Goal: Information Seeking & Learning: Learn about a topic

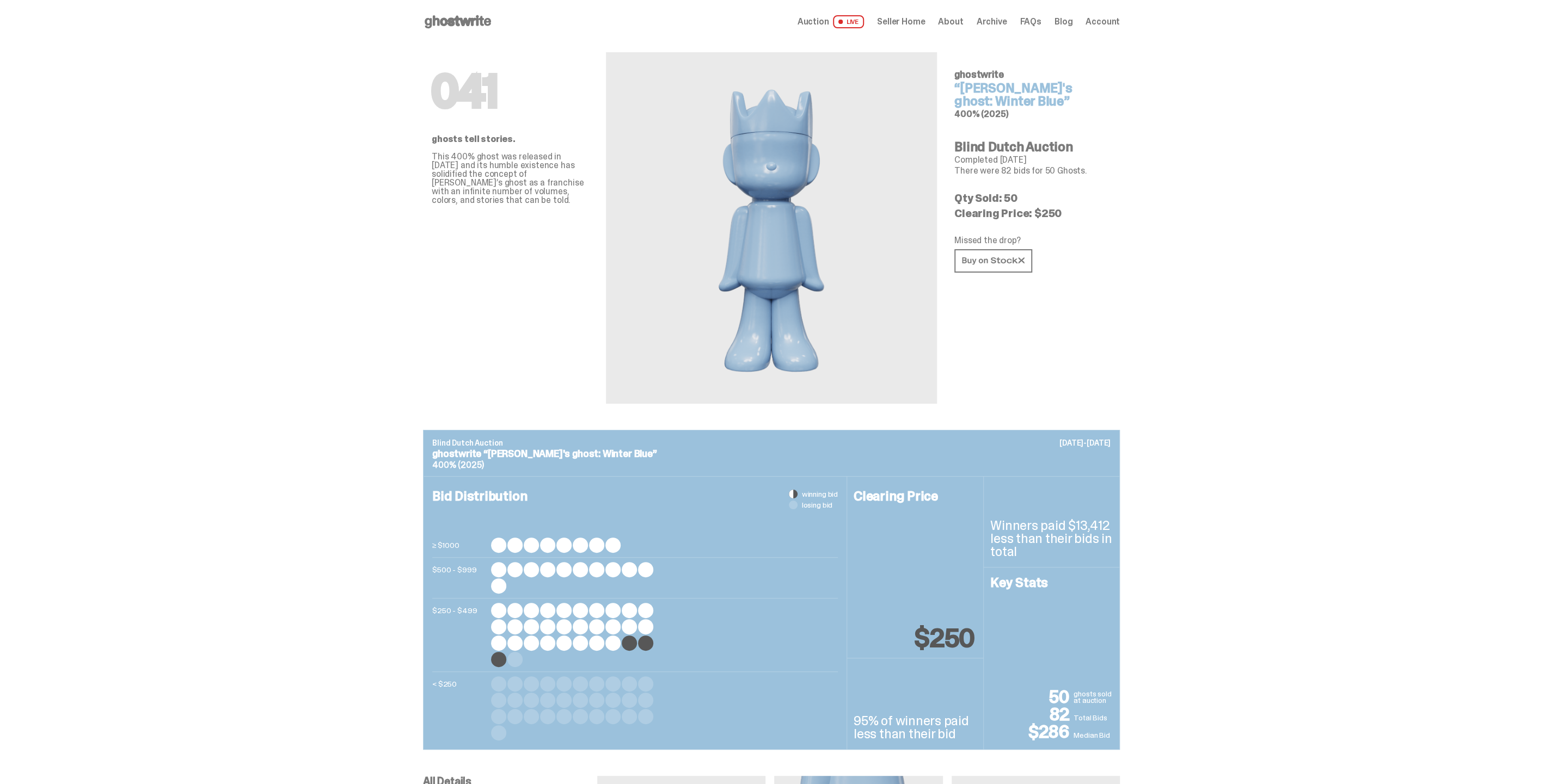
click at [993, 21] on span "Archive" at bounding box center [991, 22] width 30 height 9
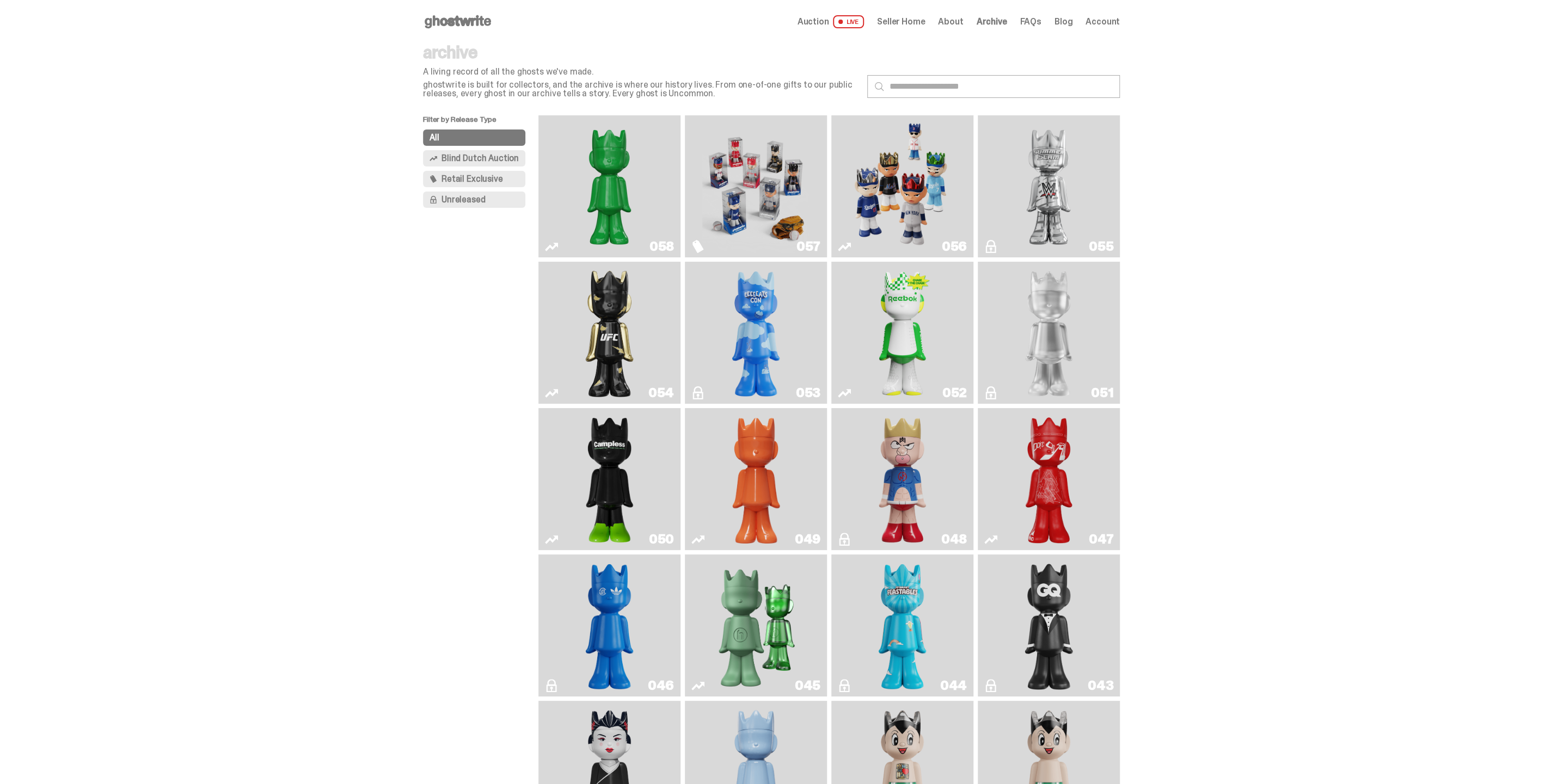
click at [771, 473] on img "Schrödinger's ghost: Orange Vibe" at bounding box center [757, 479] width 58 height 133
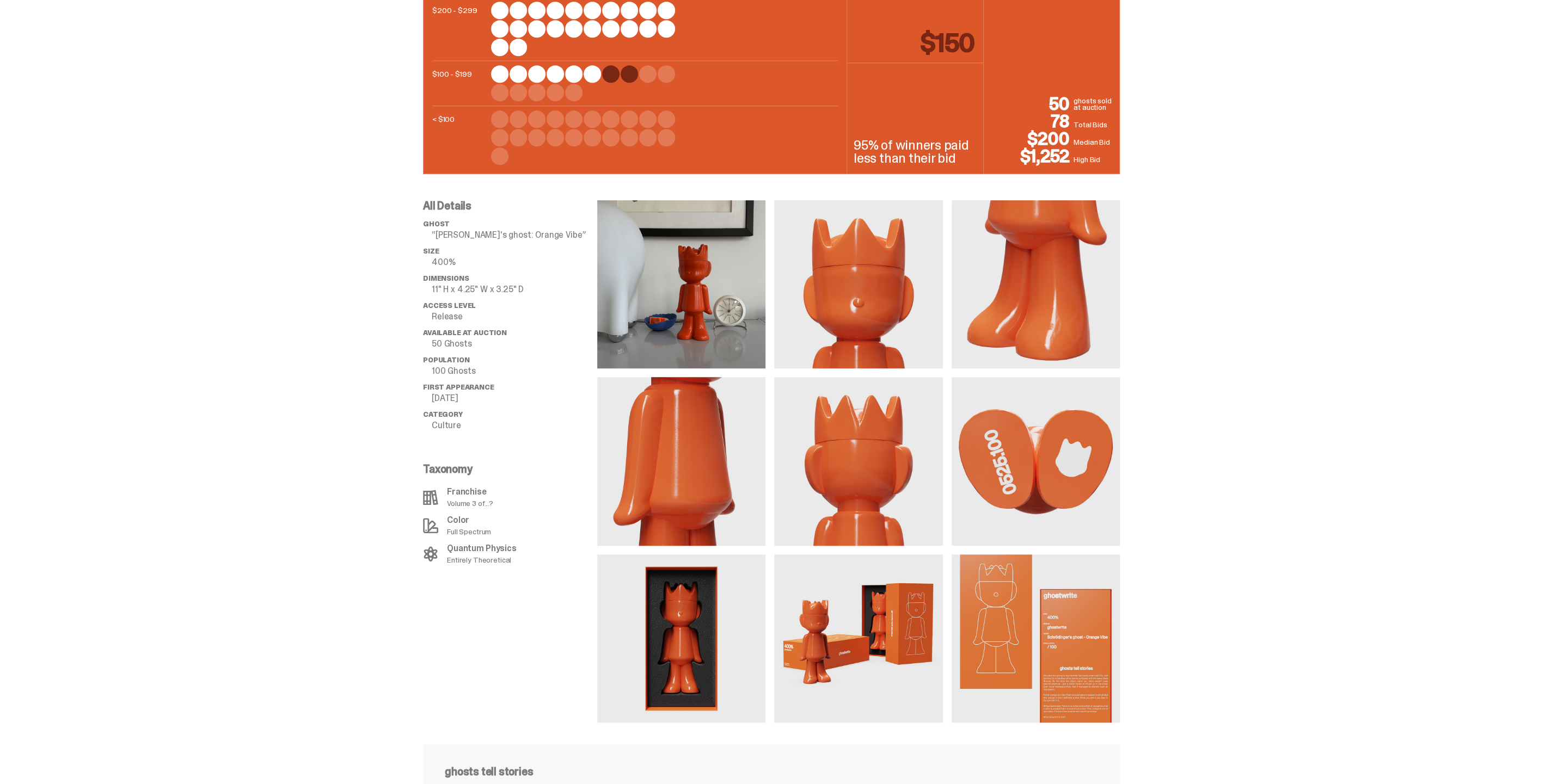
scroll to position [416, 0]
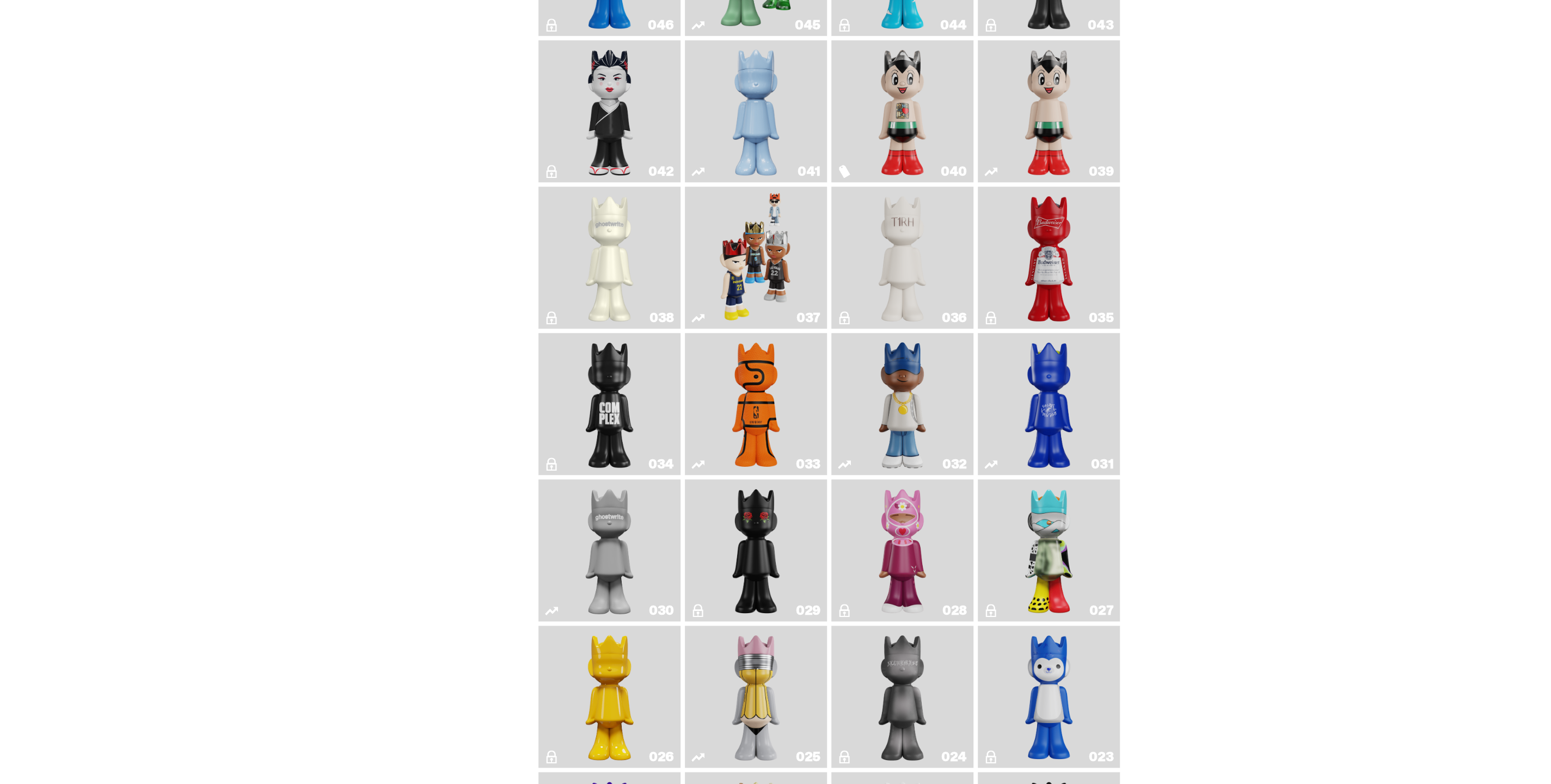
scroll to position [779, 0]
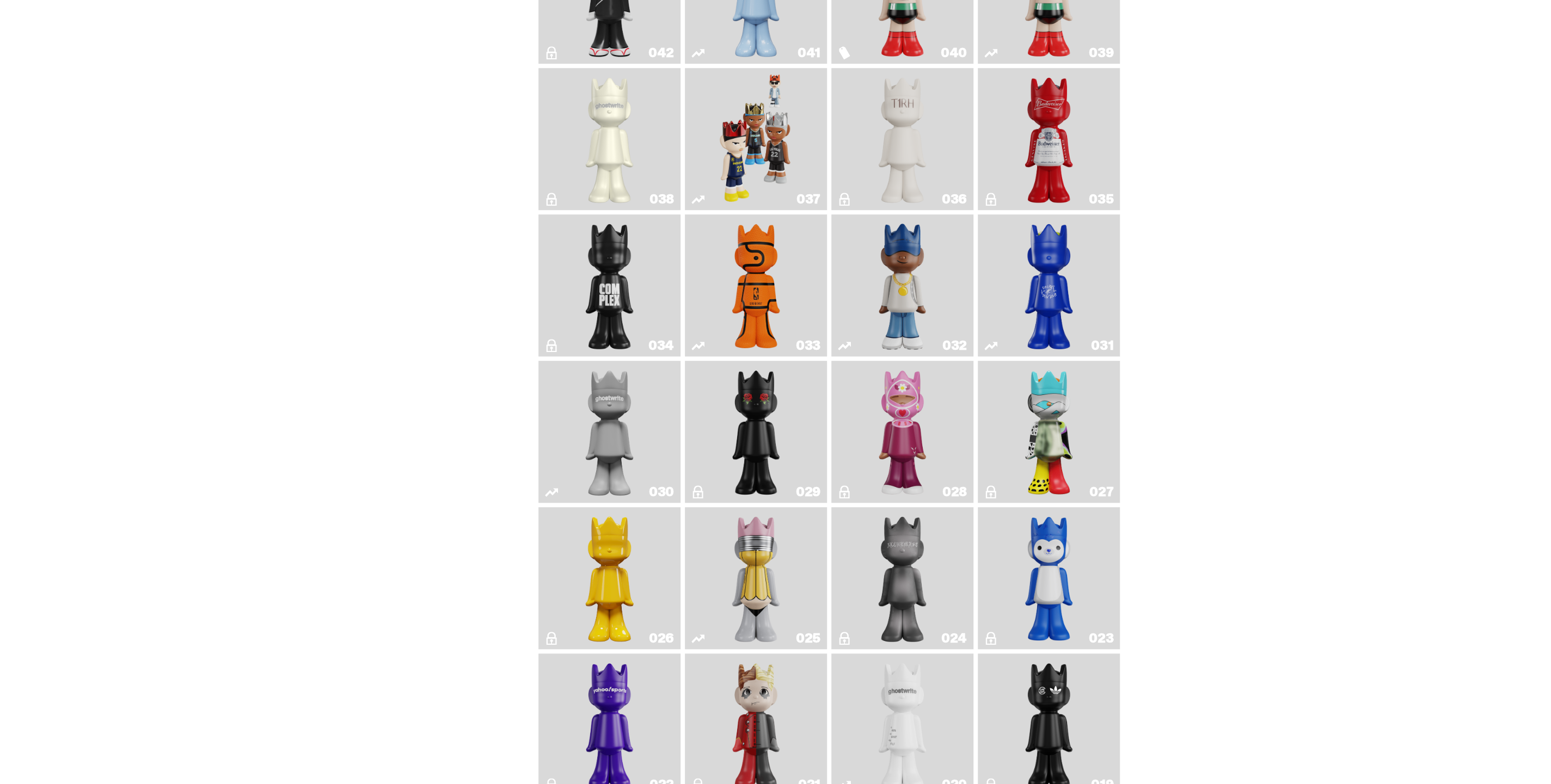
click at [591, 577] on img "Schrödinger's ghost: New Dawn" at bounding box center [609, 578] width 75 height 133
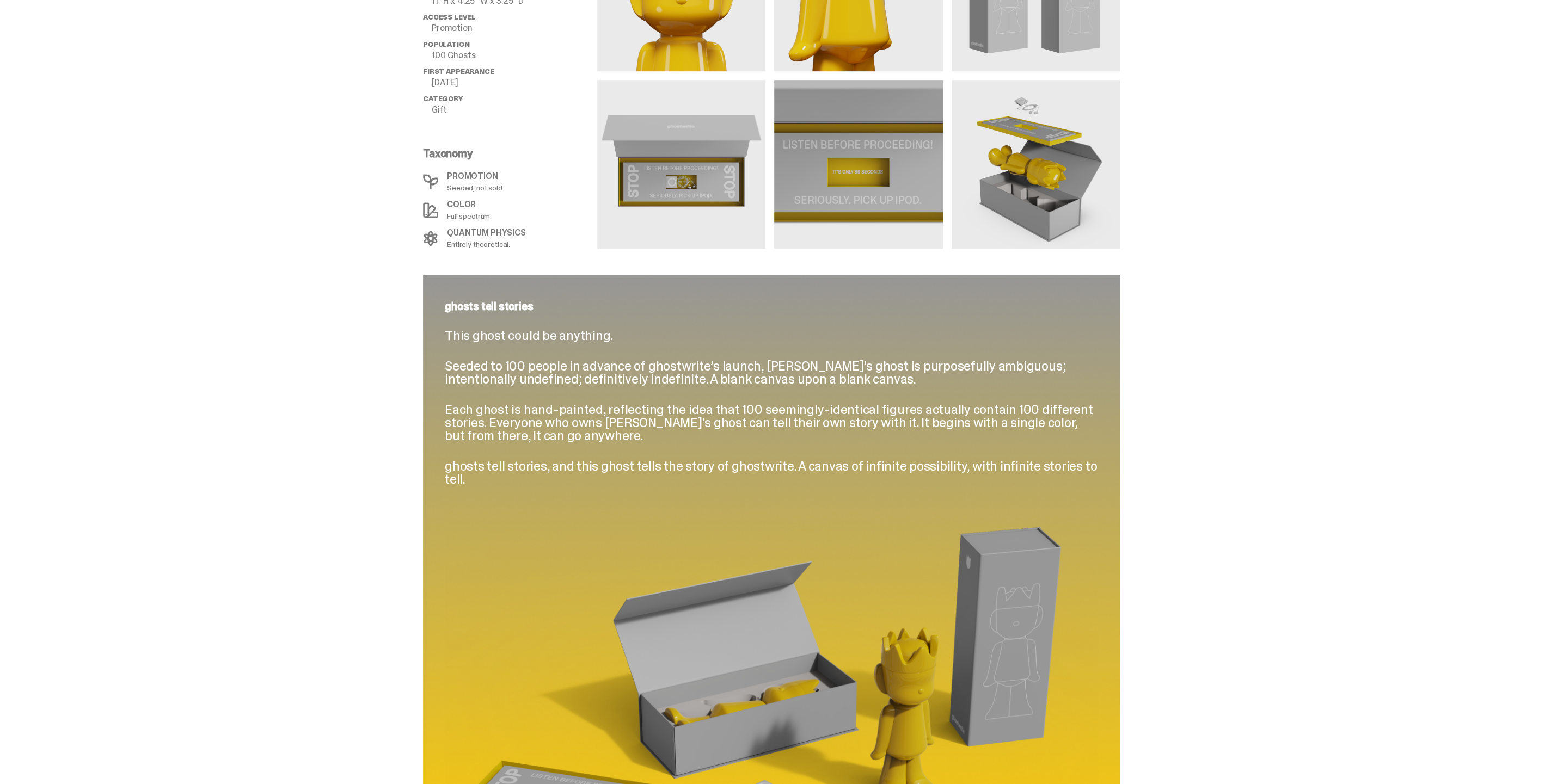
scroll to position [300, 0]
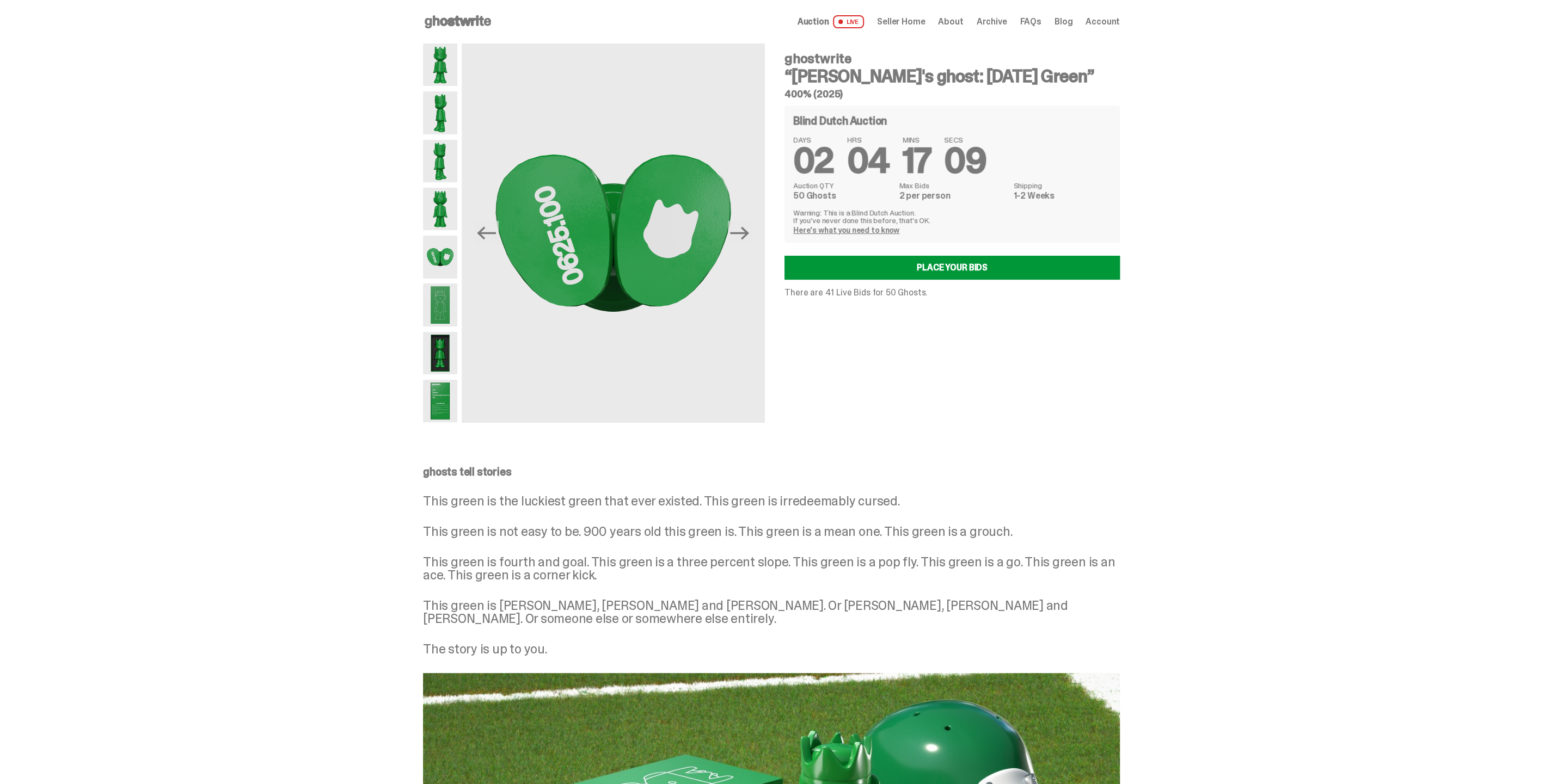
click at [985, 17] on span "Archive" at bounding box center [991, 22] width 30 height 9
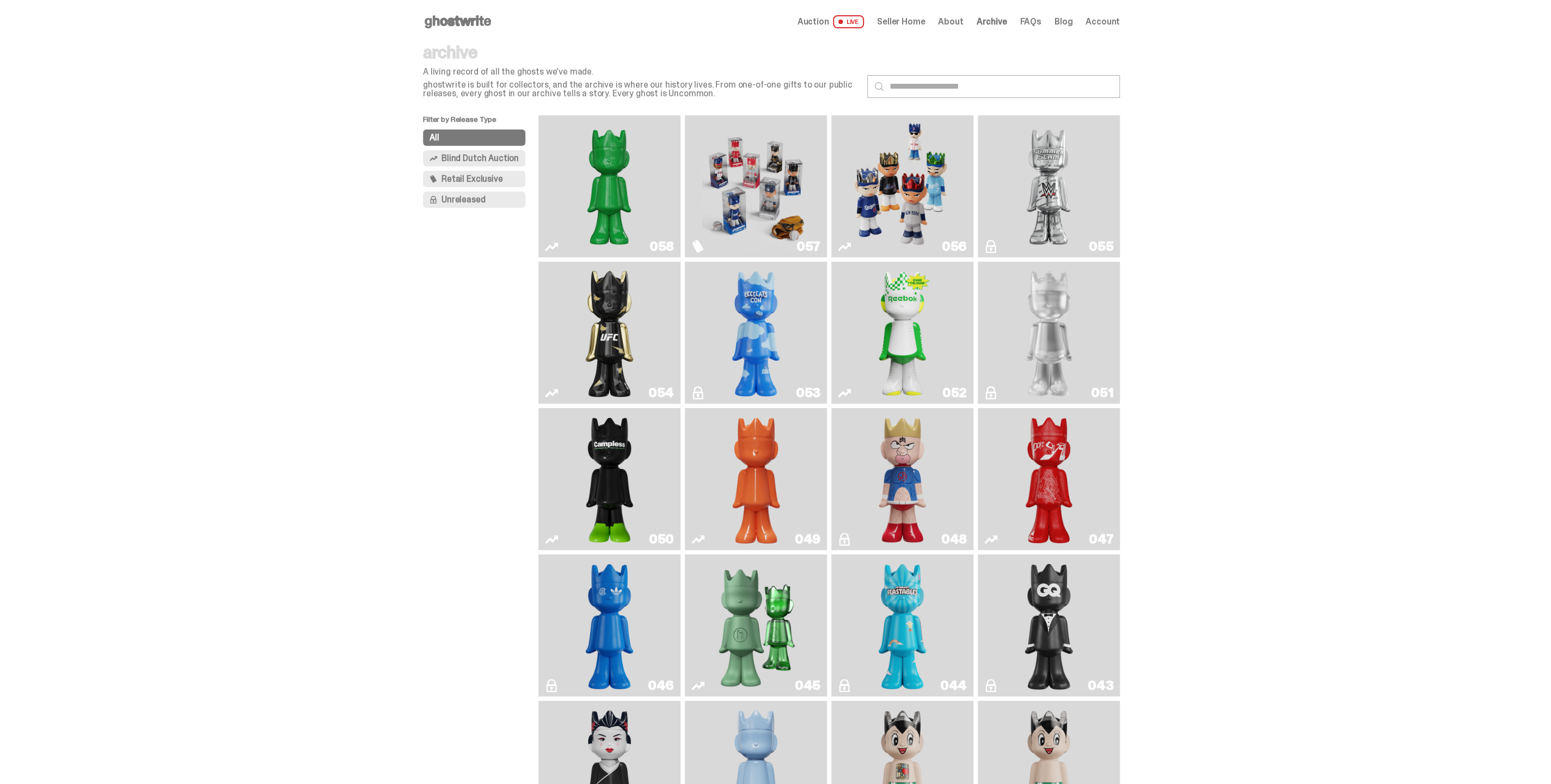
click at [630, 164] on img "Schrödinger's ghost: Sunday Green" at bounding box center [609, 186] width 107 height 133
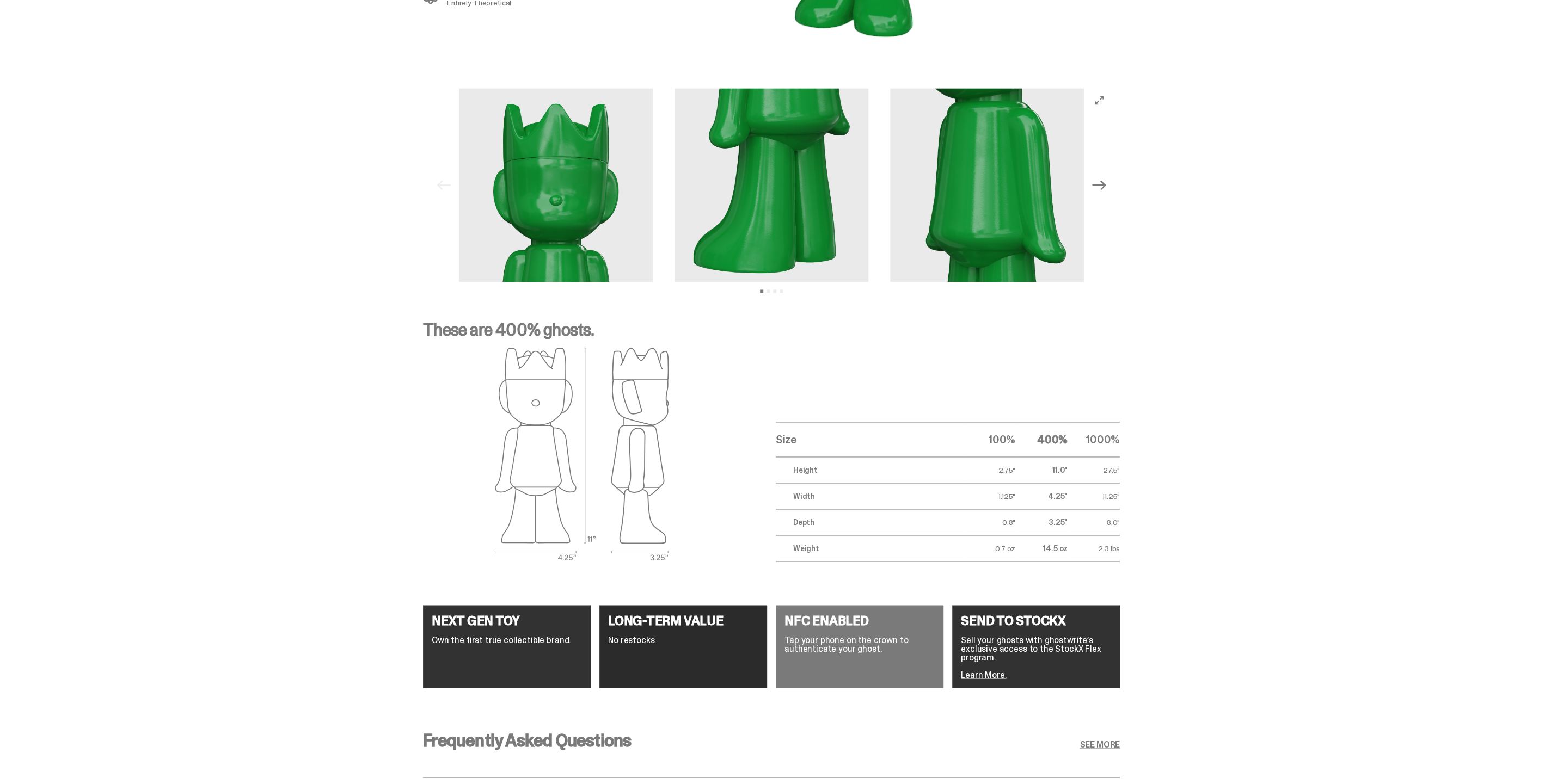
scroll to position [1451, 0]
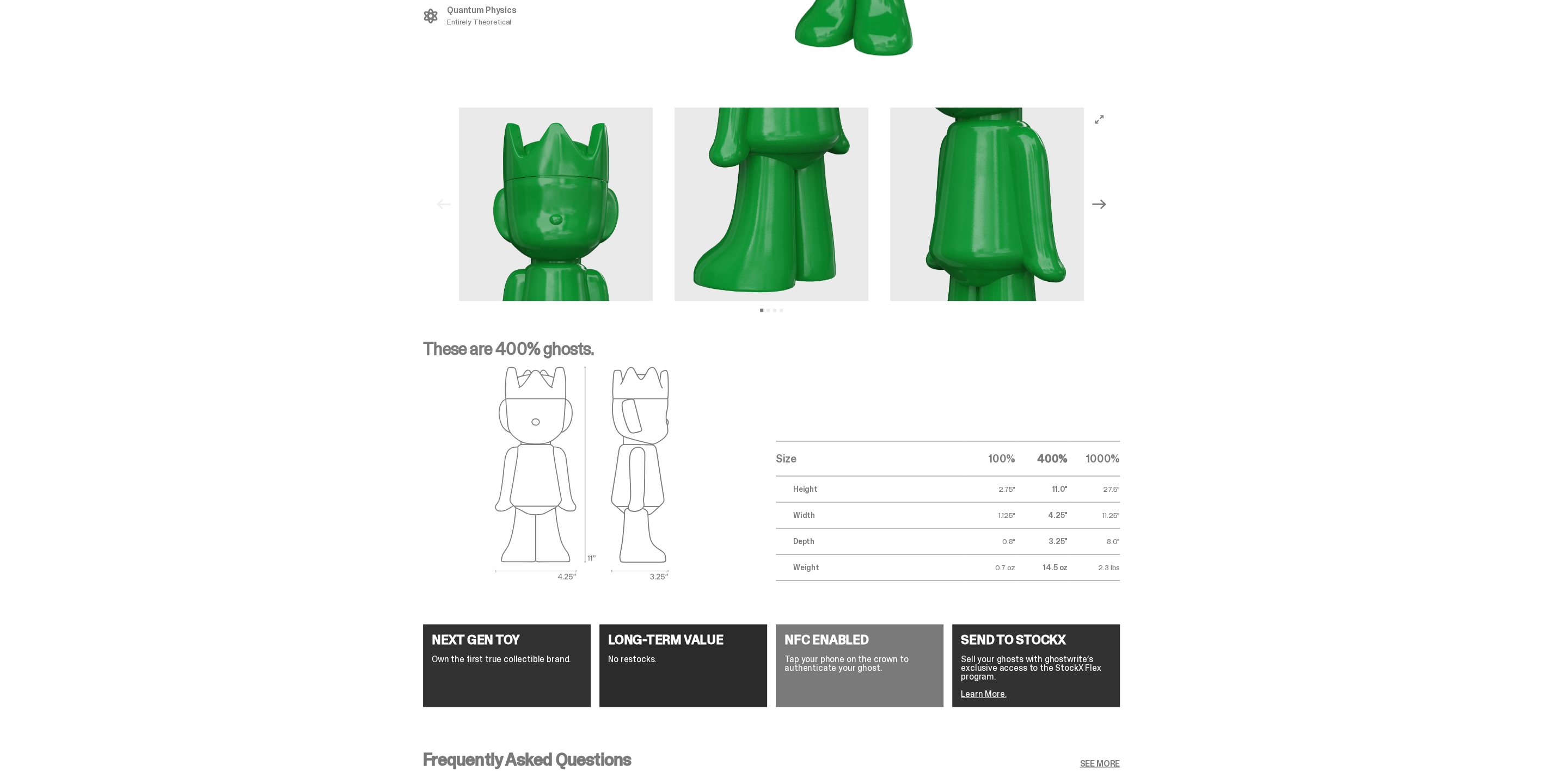
click at [1111, 192] on button "Next" at bounding box center [1099, 204] width 24 height 24
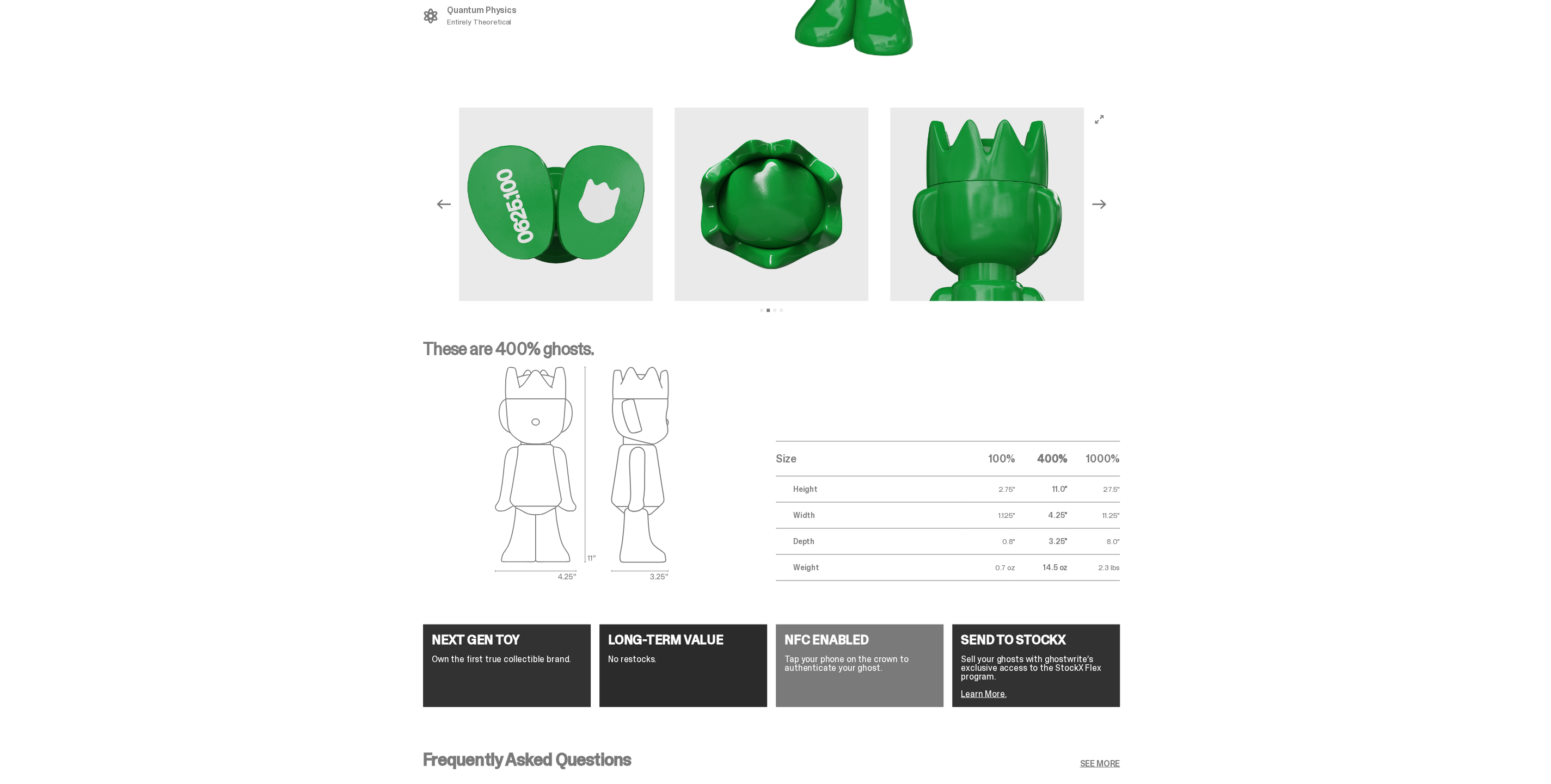
click at [1106, 197] on icon "Next" at bounding box center [1099, 204] width 14 height 14
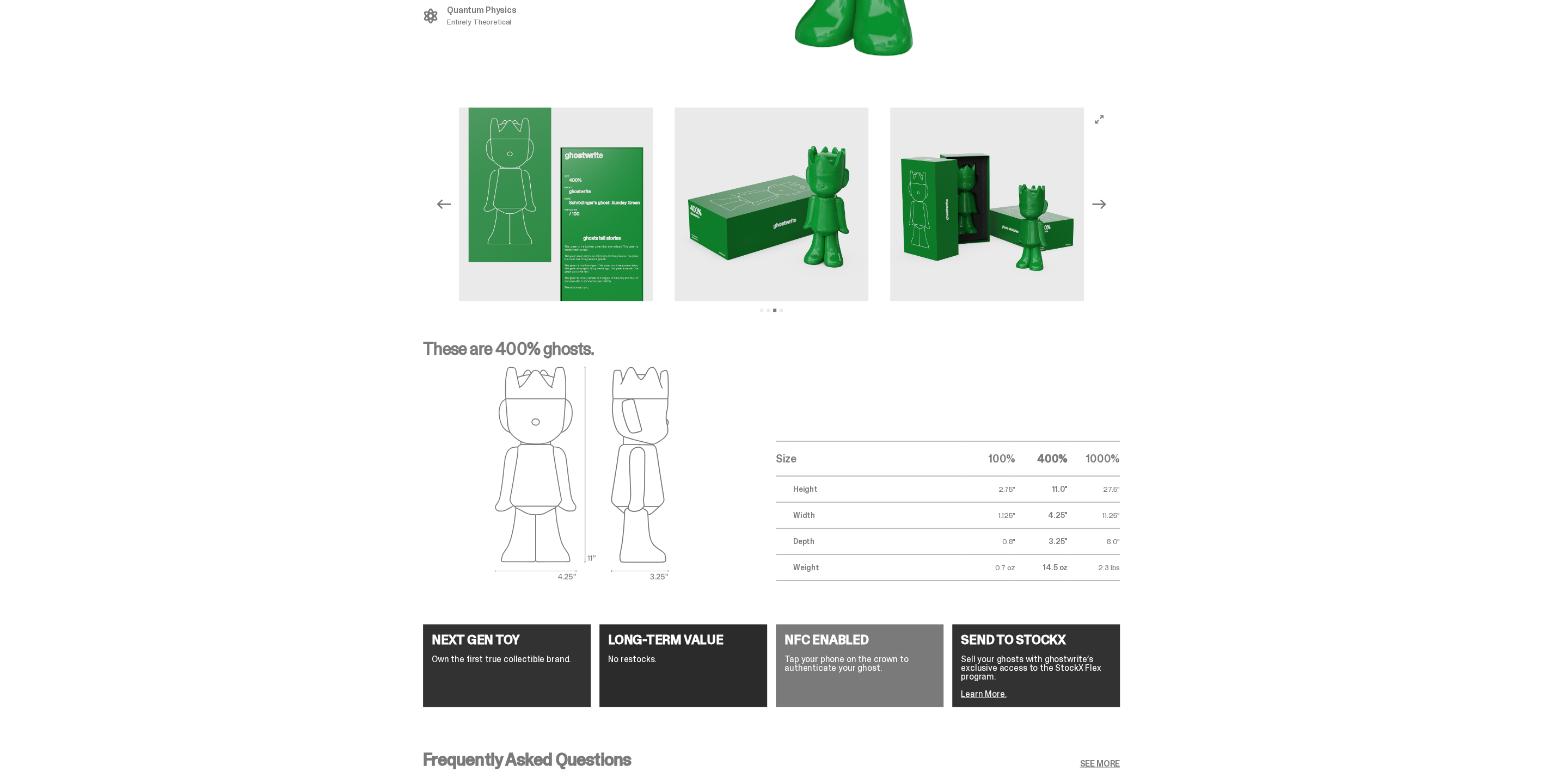
click at [1106, 197] on icon "Next" at bounding box center [1099, 204] width 14 height 14
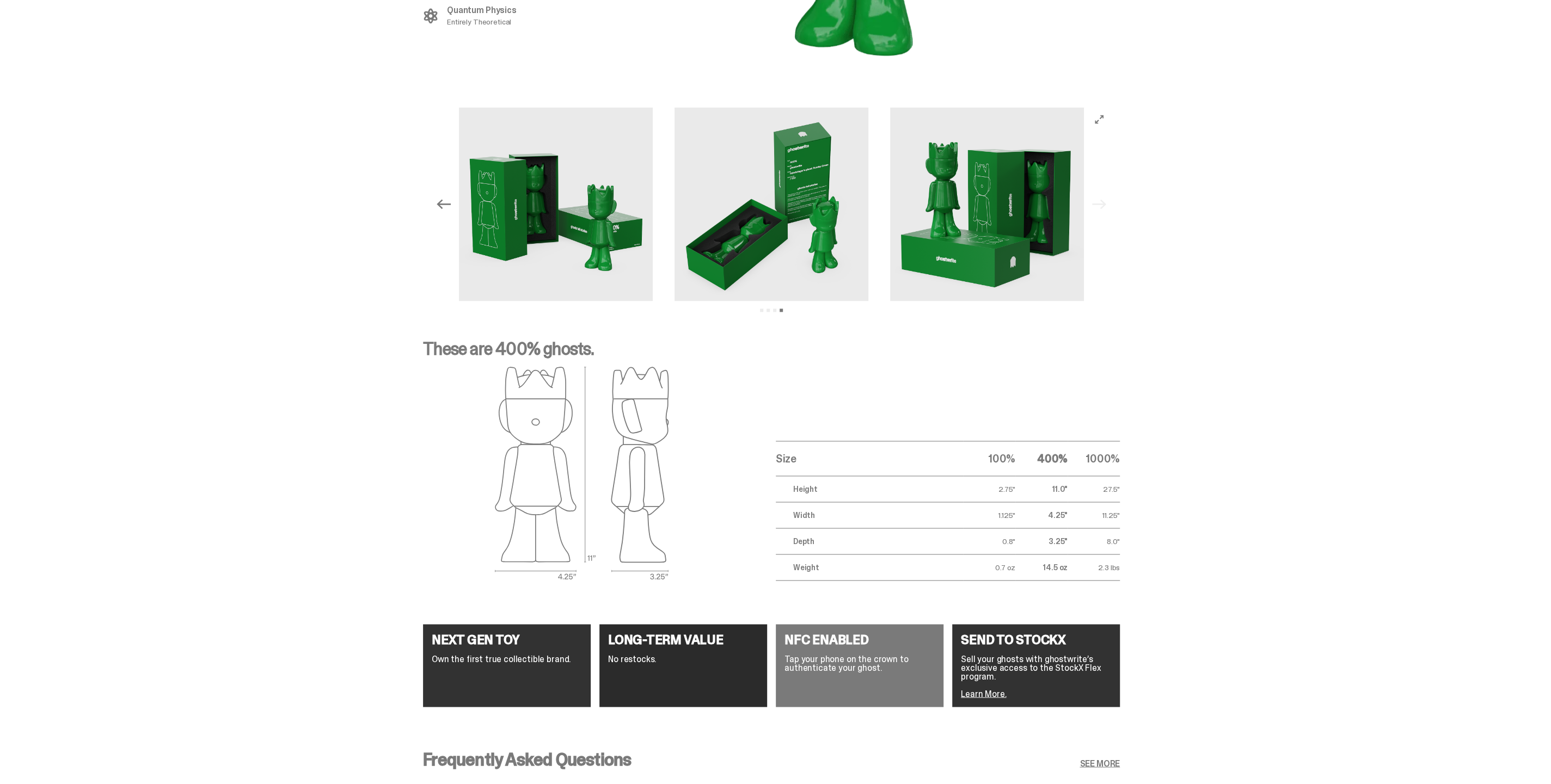
click at [1110, 188] on div "Previous Next View slide 1 View slide 2 View slide 3 View slide 4" at bounding box center [771, 204] width 679 height 194
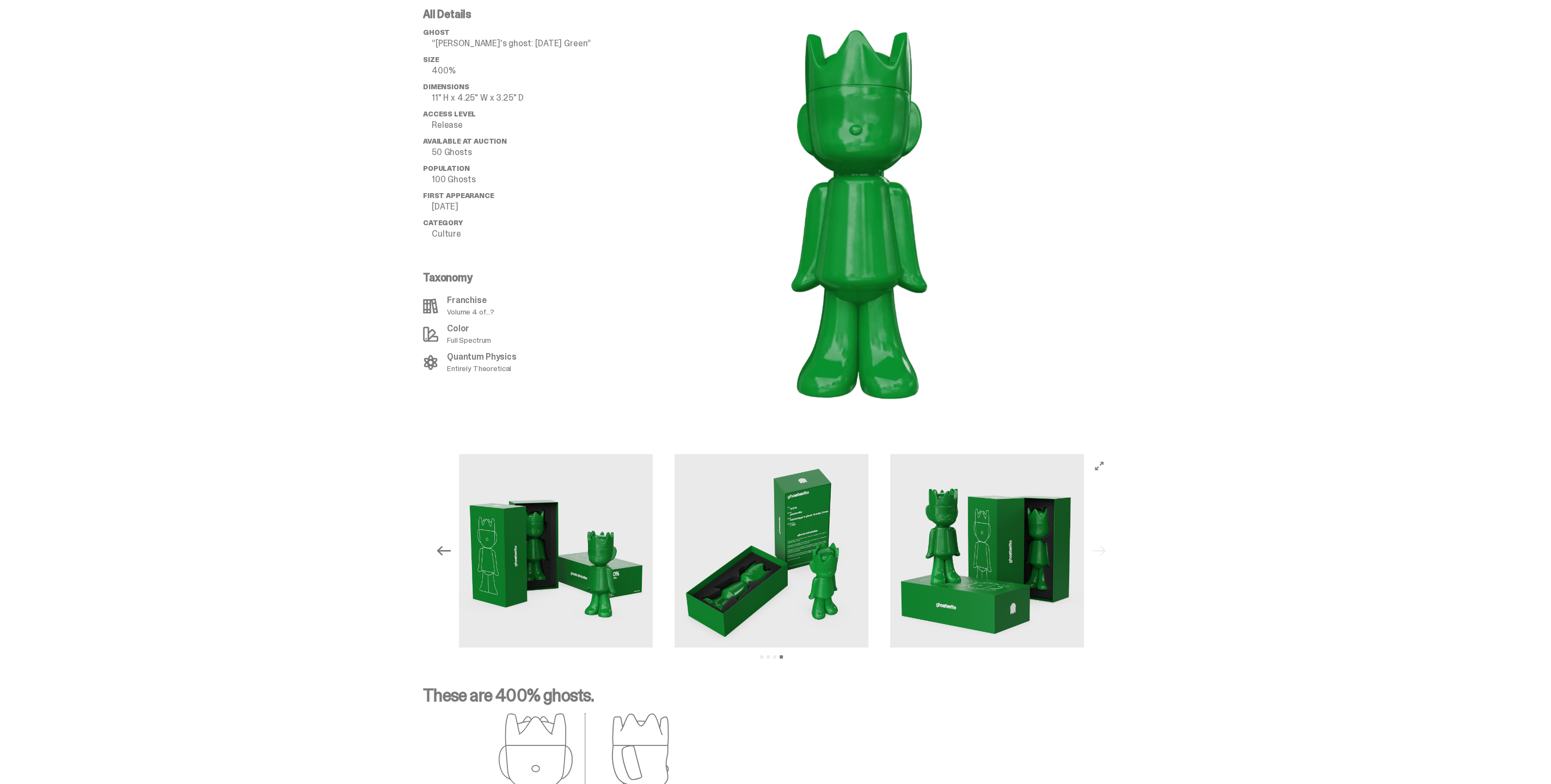
scroll to position [1149, 0]
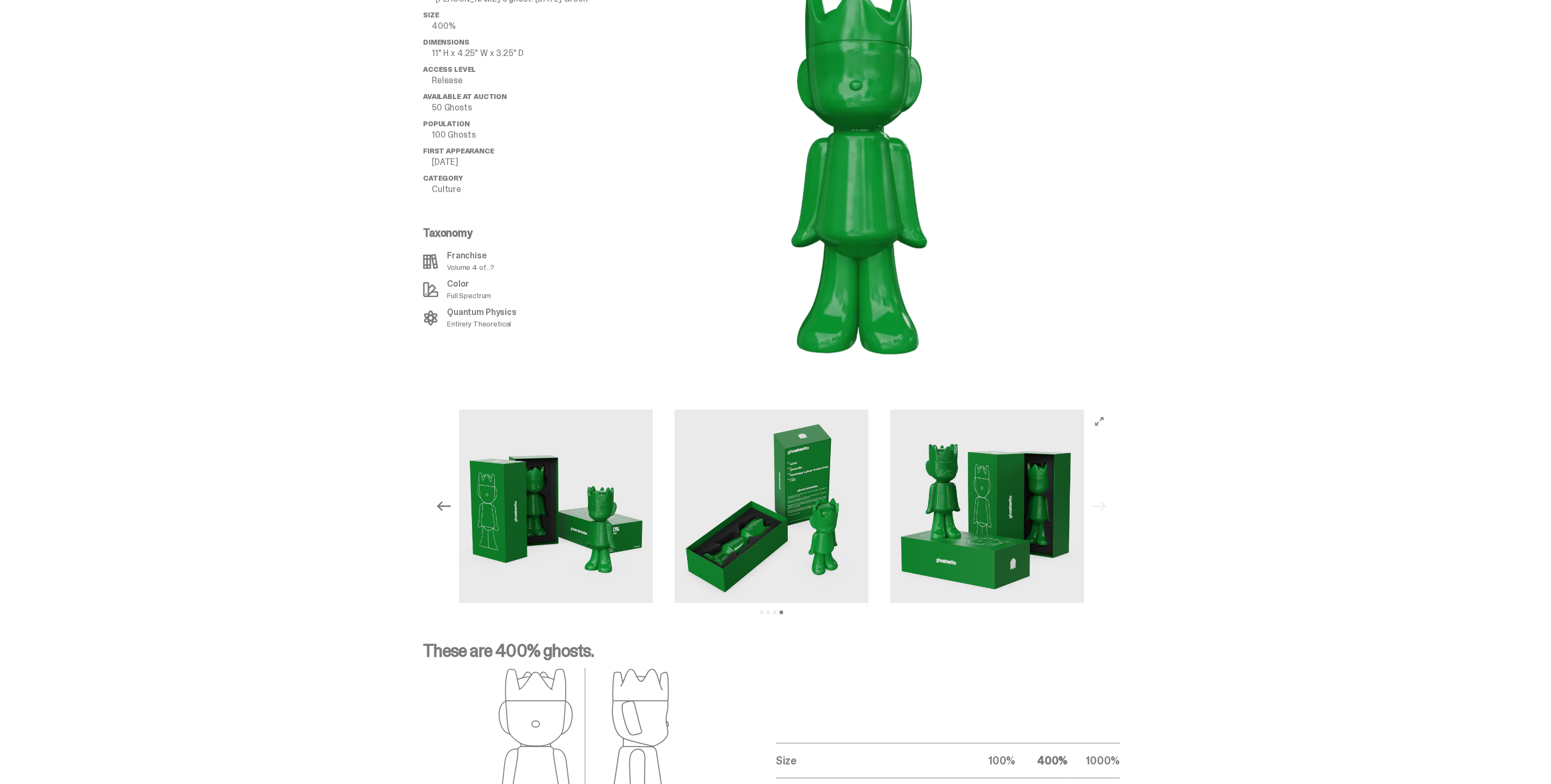
click at [440, 494] on button "Previous" at bounding box center [443, 506] width 24 height 24
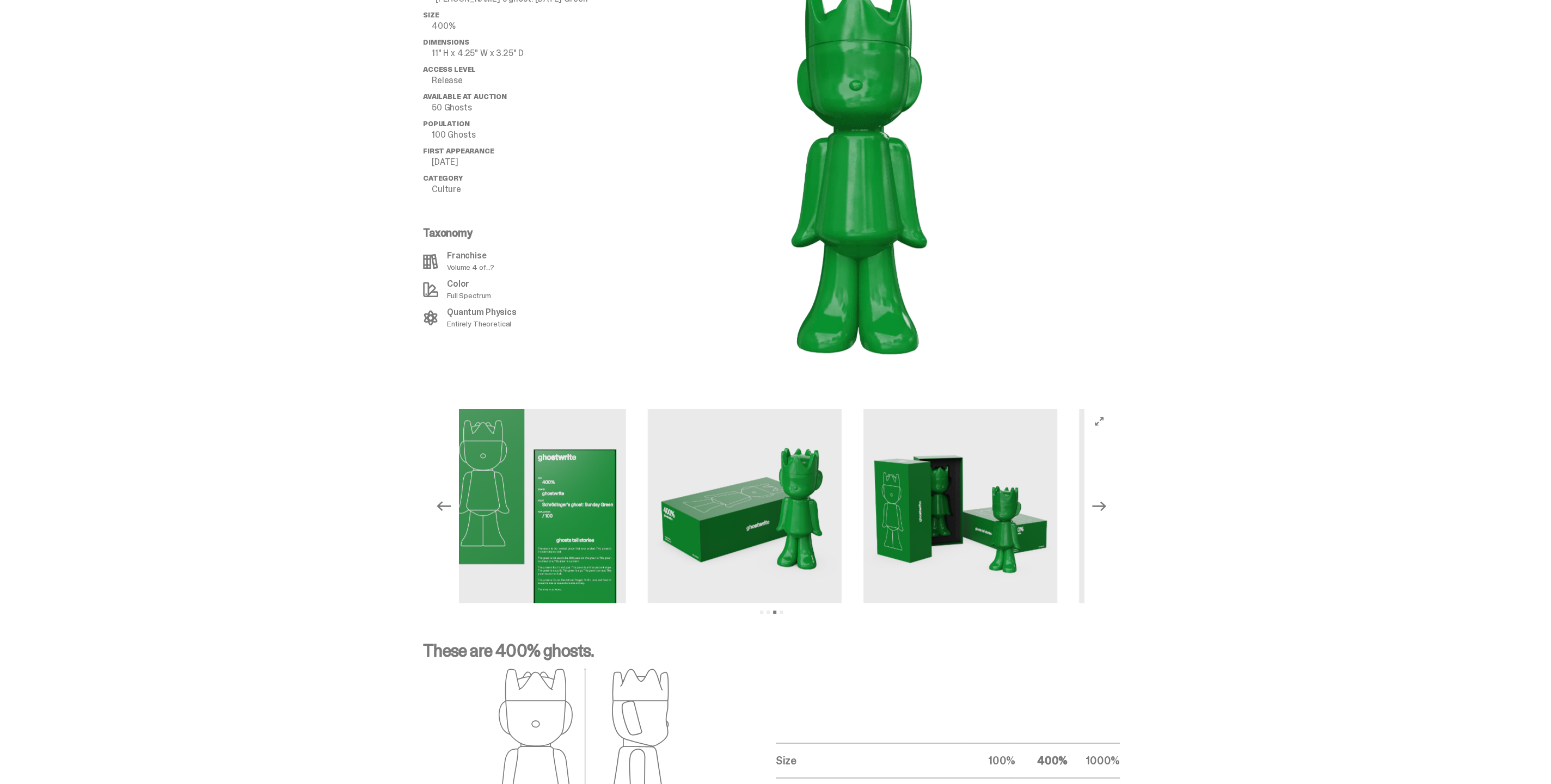
click at [445, 499] on icon "Previous" at bounding box center [444, 506] width 14 height 14
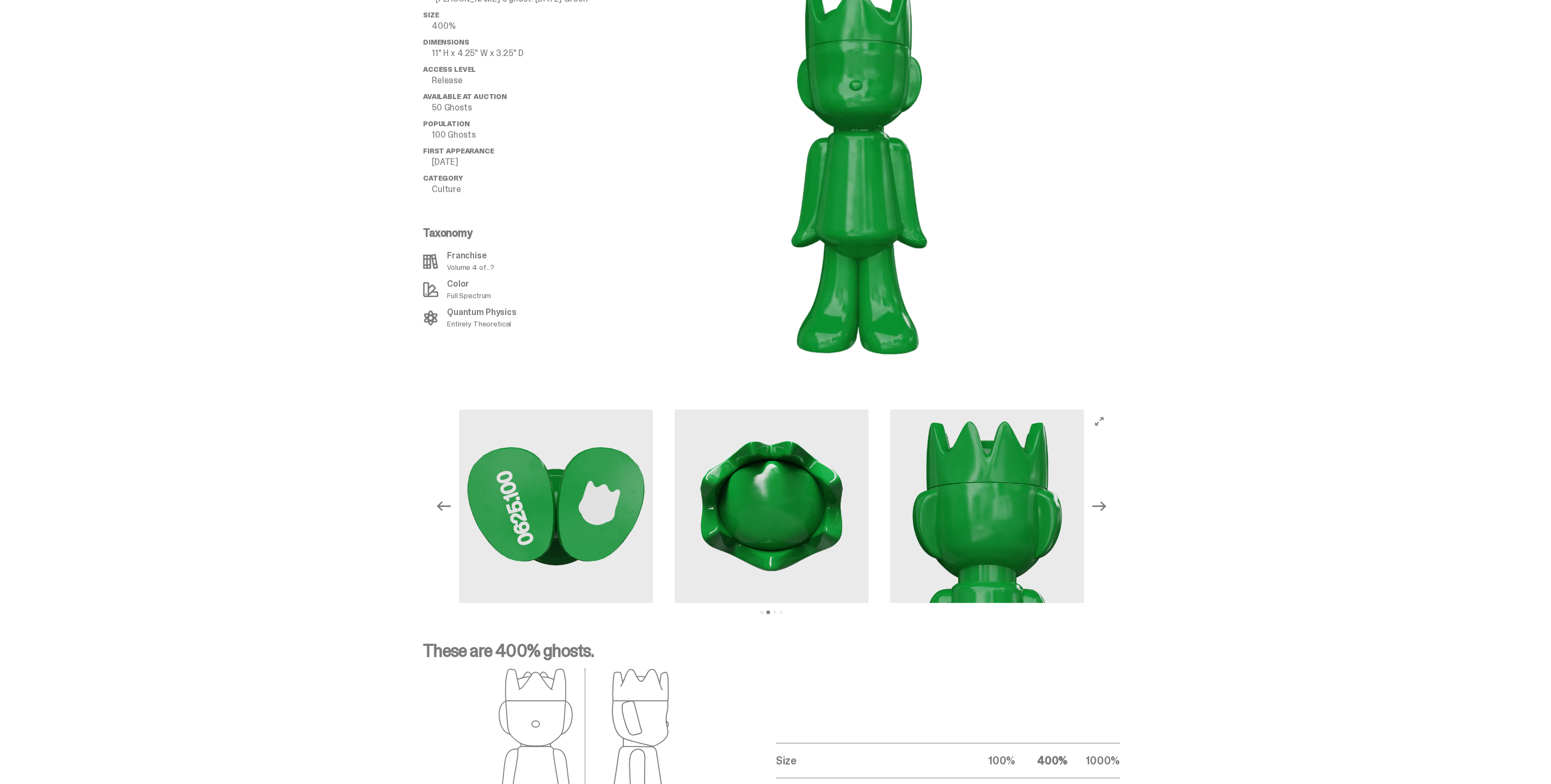
click at [1101, 499] on icon "Next" at bounding box center [1099, 506] width 14 height 14
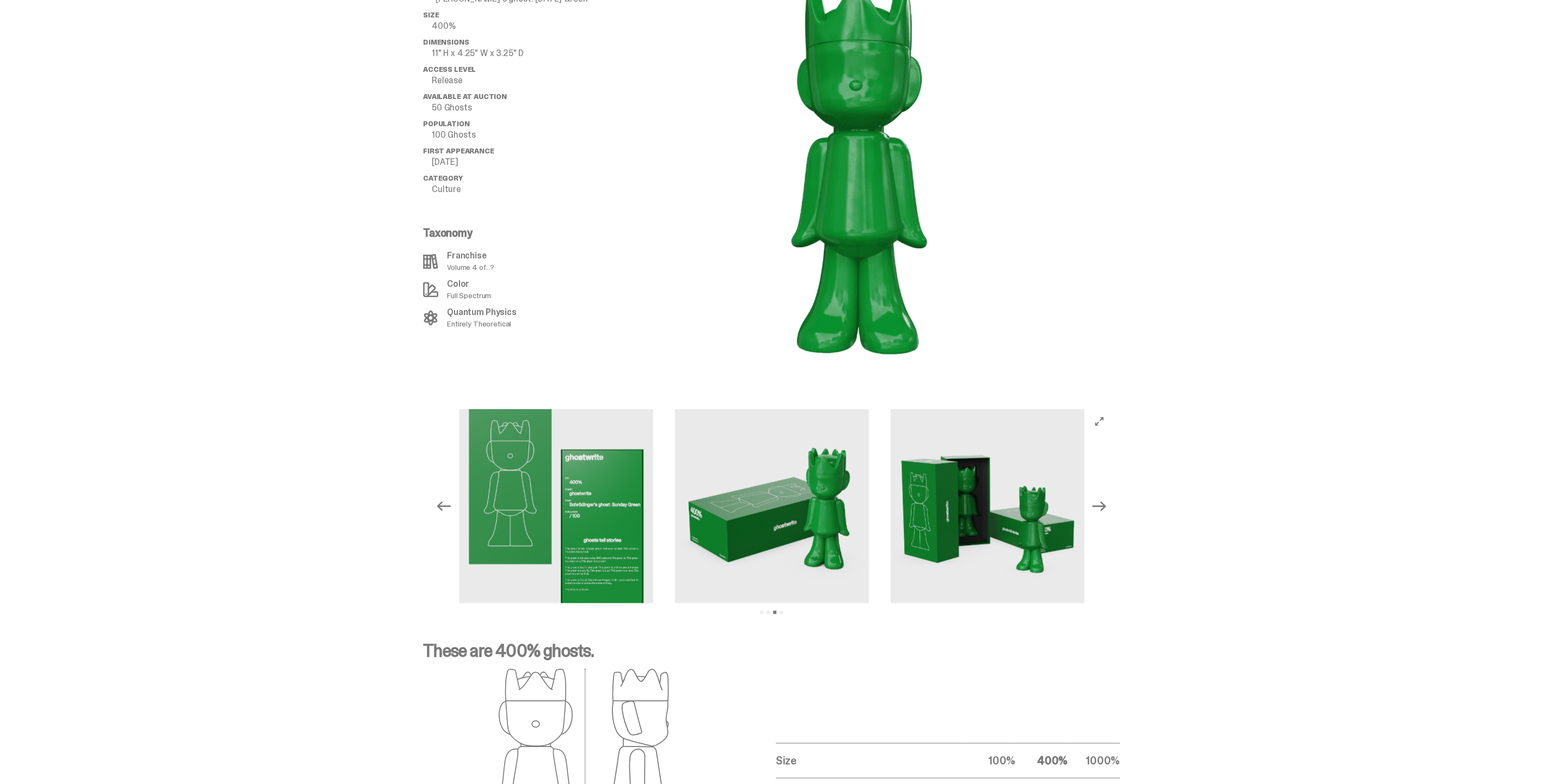
click at [442, 499] on icon "Previous" at bounding box center [444, 506] width 14 height 14
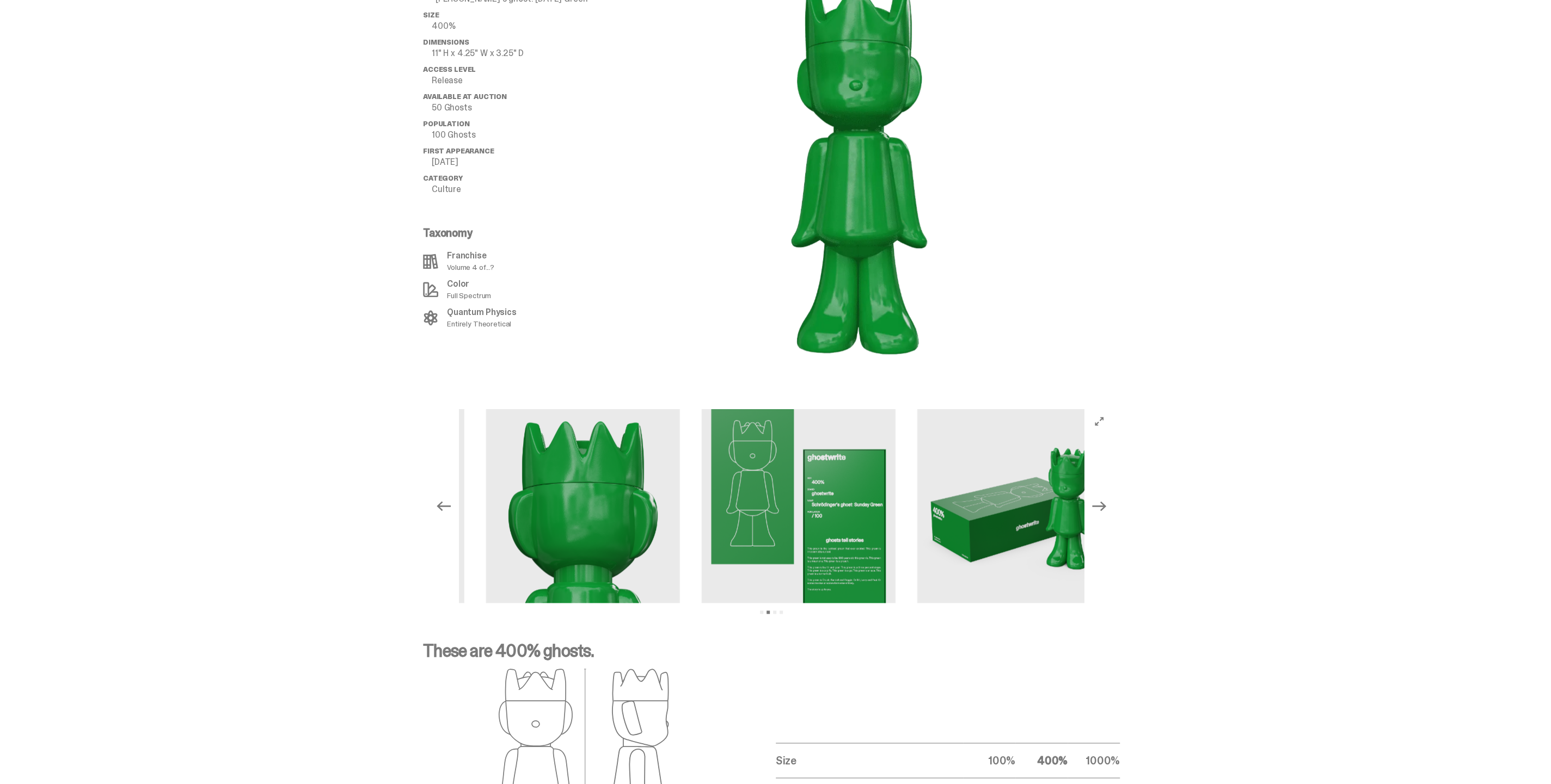
click at [451, 501] on icon "Previous" at bounding box center [444, 506] width 14 height 10
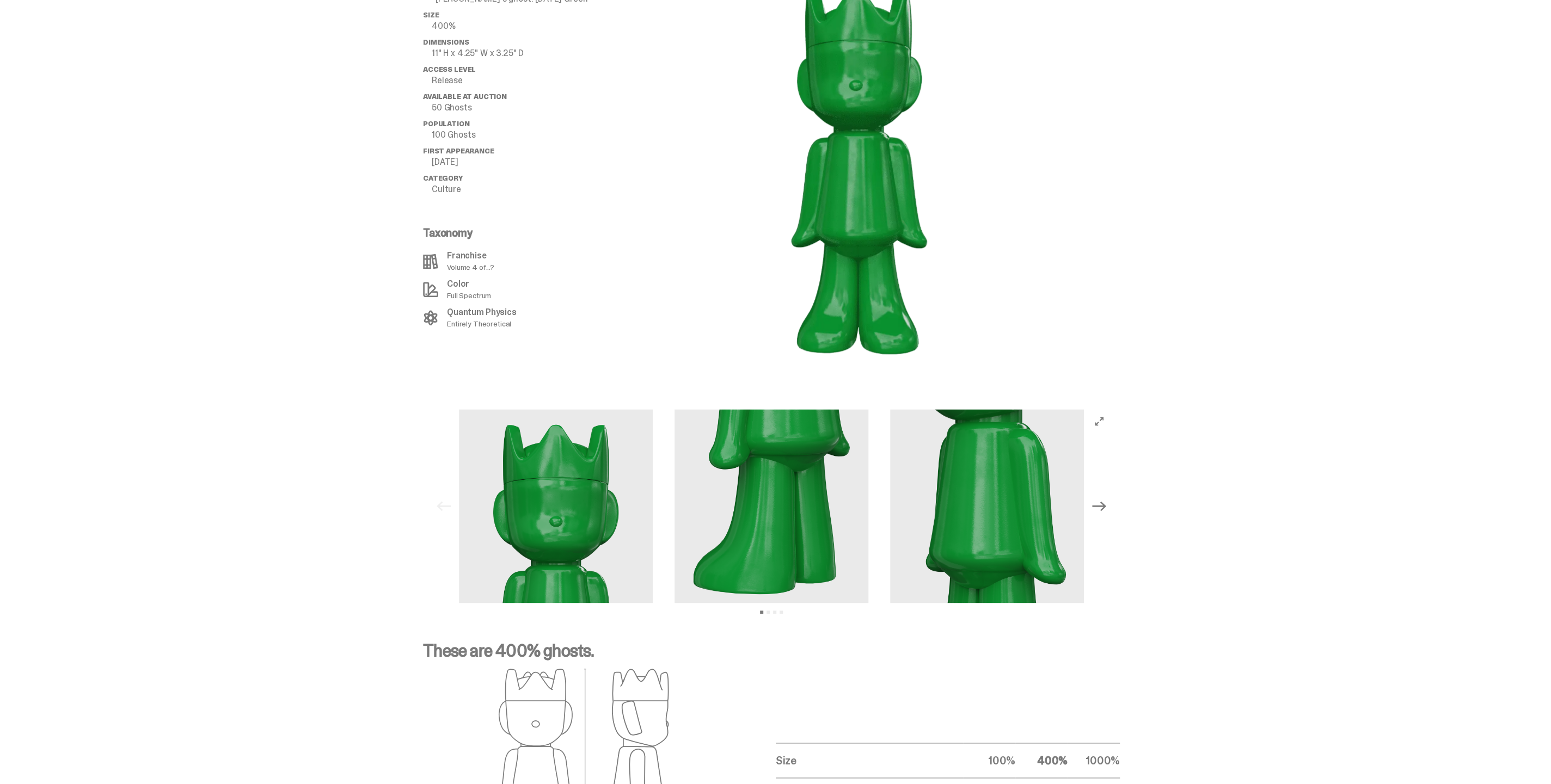
click at [1101, 501] on icon "Next" at bounding box center [1099, 506] width 14 height 10
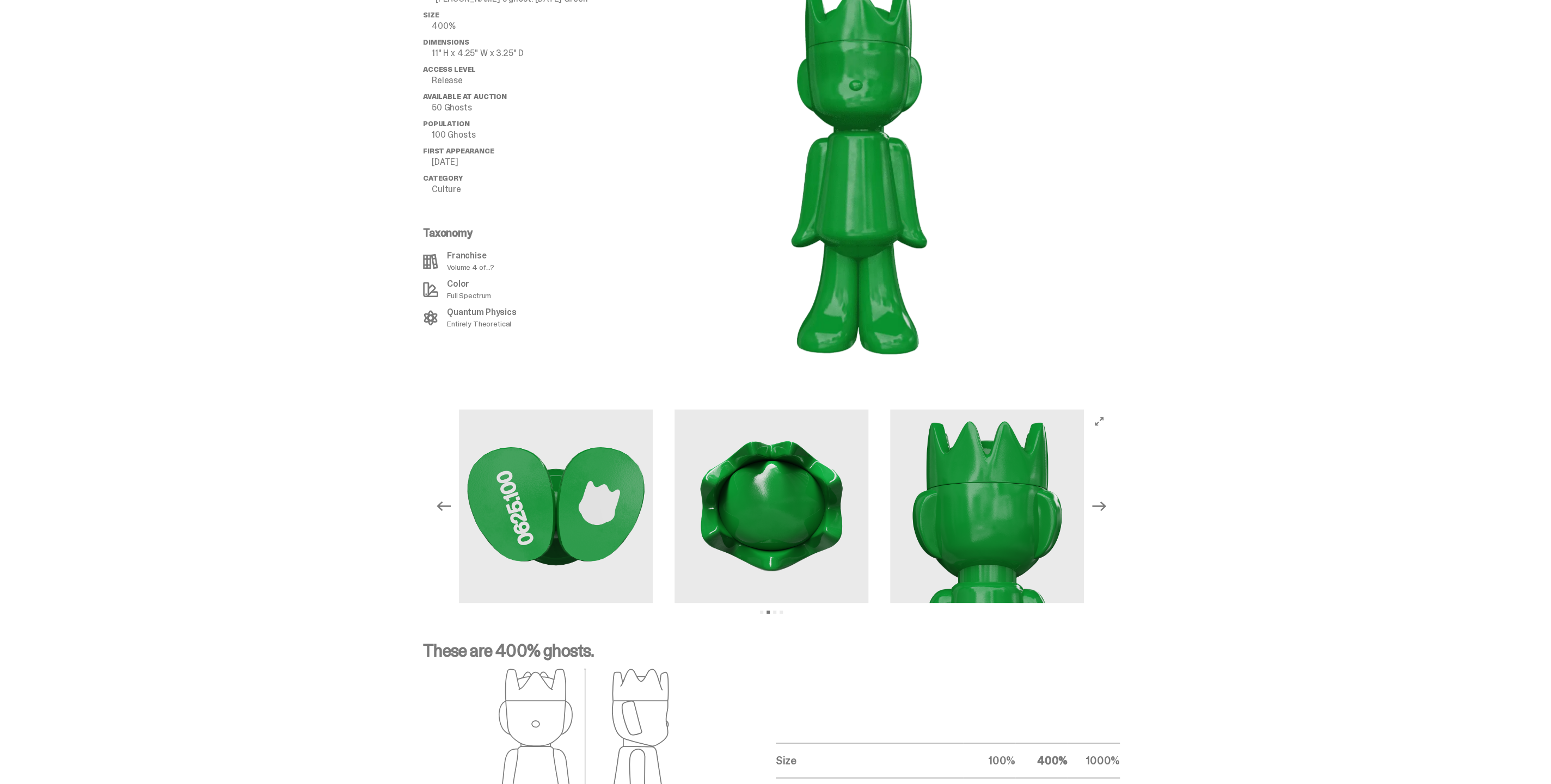
click at [443, 501] on icon "Previous" at bounding box center [444, 506] width 14 height 10
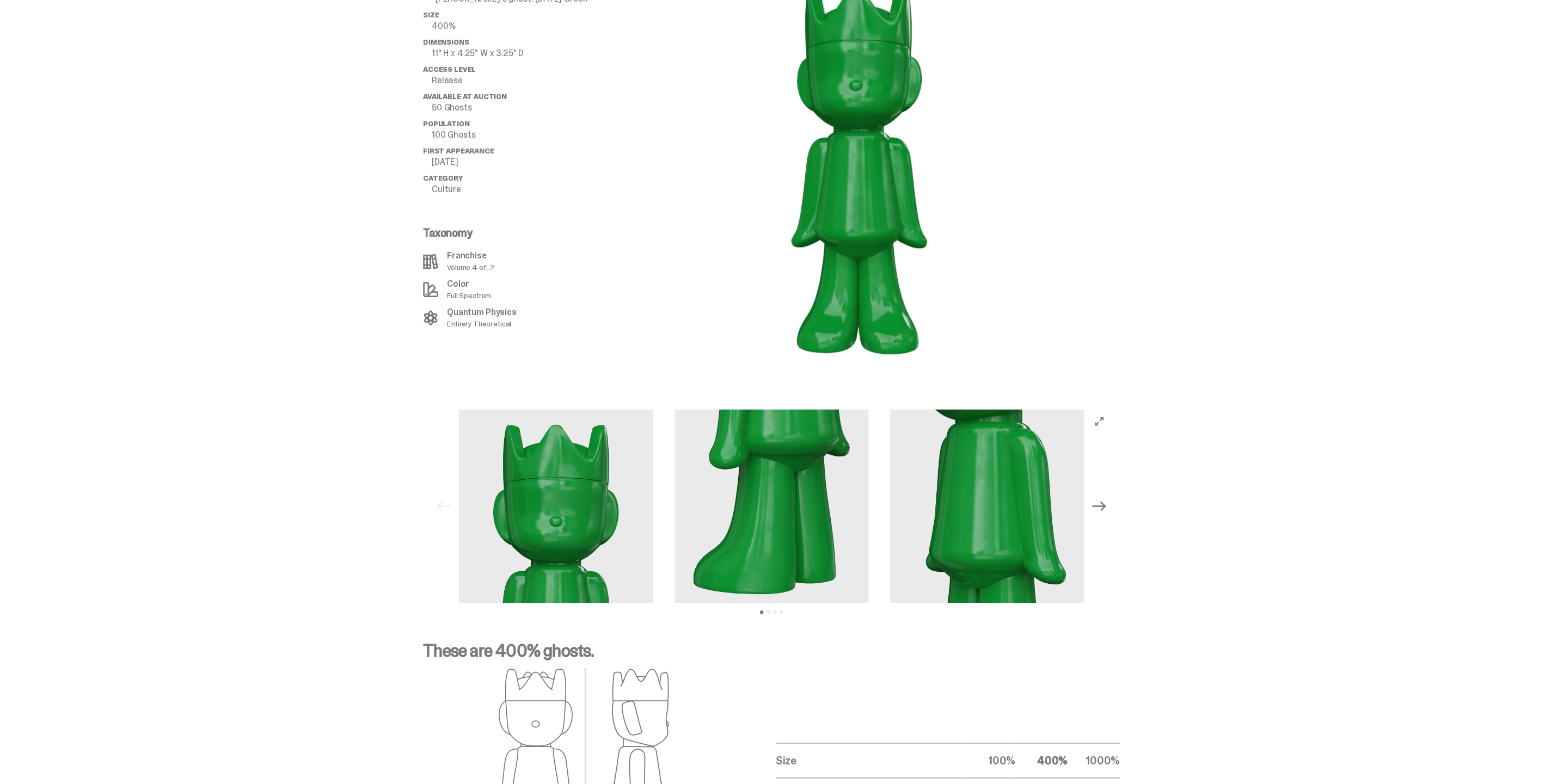
click at [1106, 501] on icon "Next" at bounding box center [1099, 506] width 14 height 10
